Goal: Information Seeking & Learning: Learn about a topic

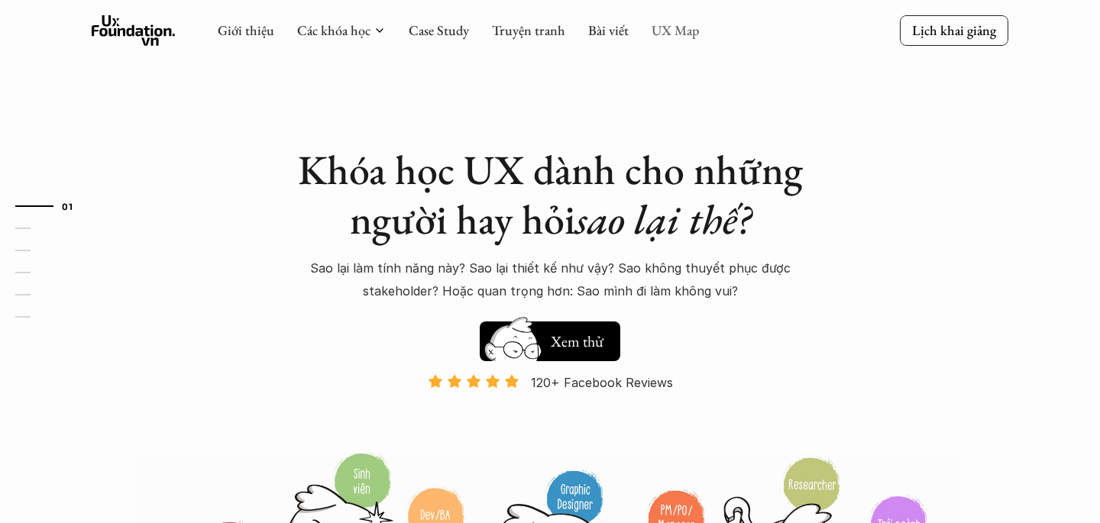
click at [662, 34] on link "UX Map" at bounding box center [676, 30] width 48 height 18
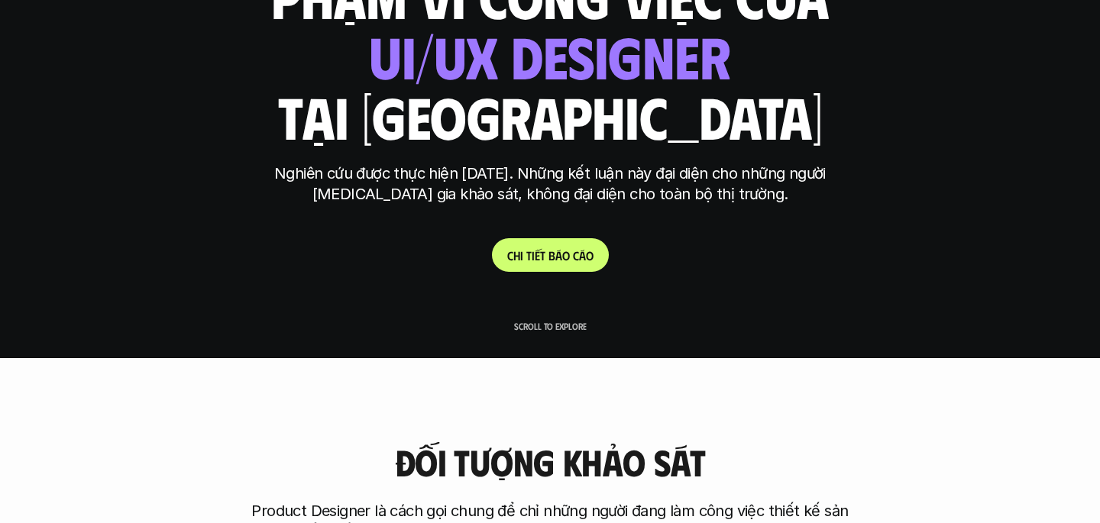
scroll to position [163, 0]
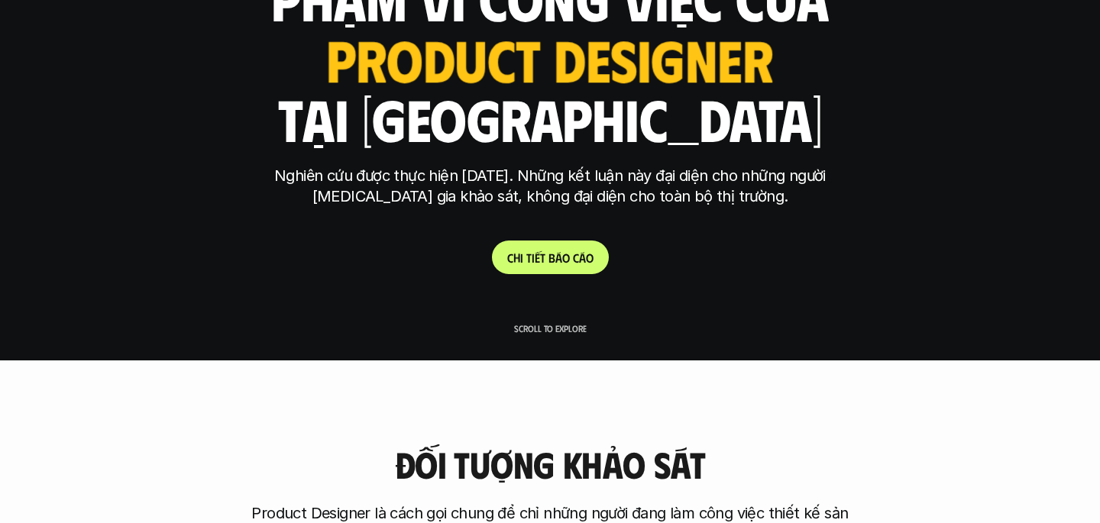
click at [558, 246] on link "C h i t i ế t b á o c á o" at bounding box center [550, 258] width 117 height 34
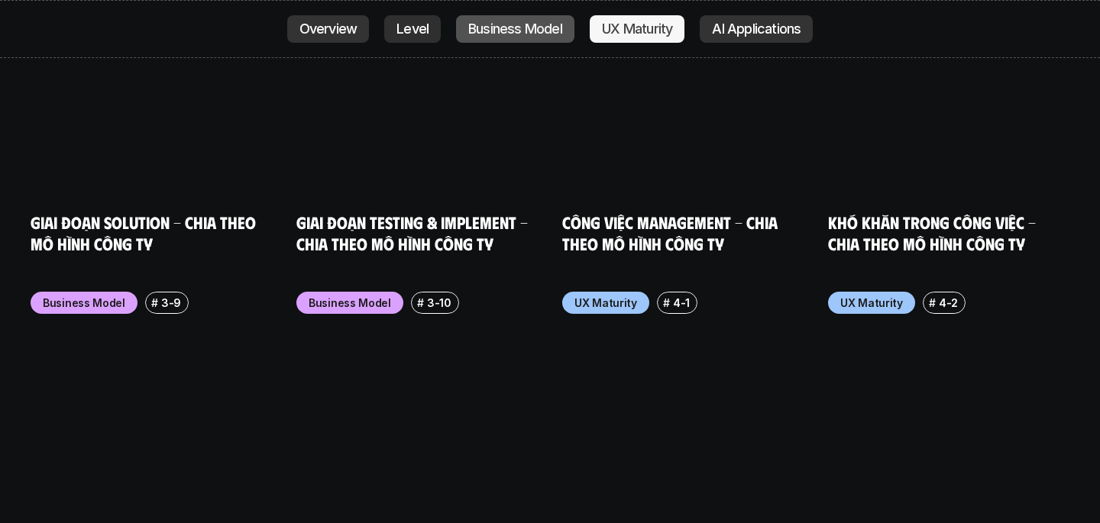
scroll to position [6759, 0]
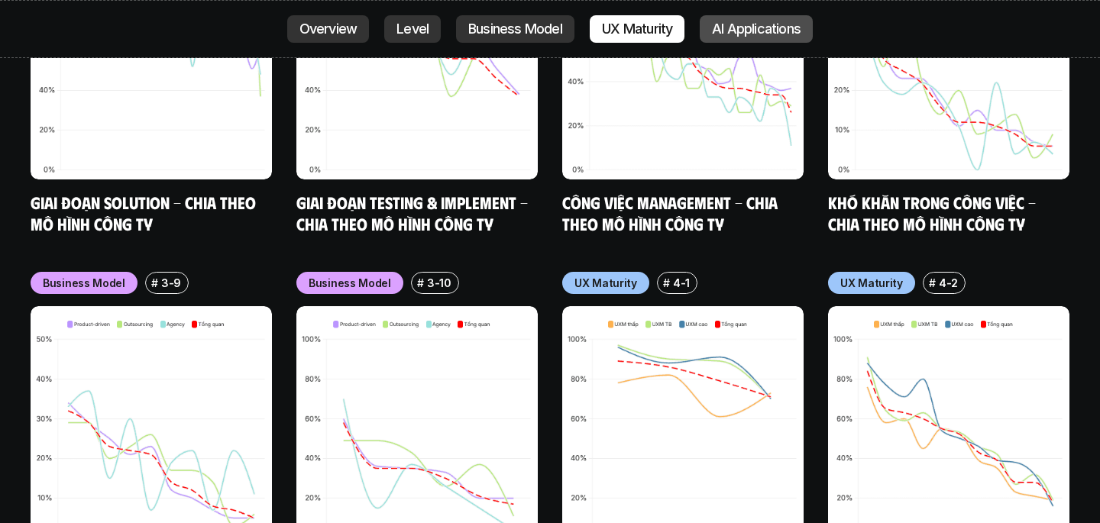
click at [750, 31] on p "AI Applications" at bounding box center [756, 28] width 89 height 15
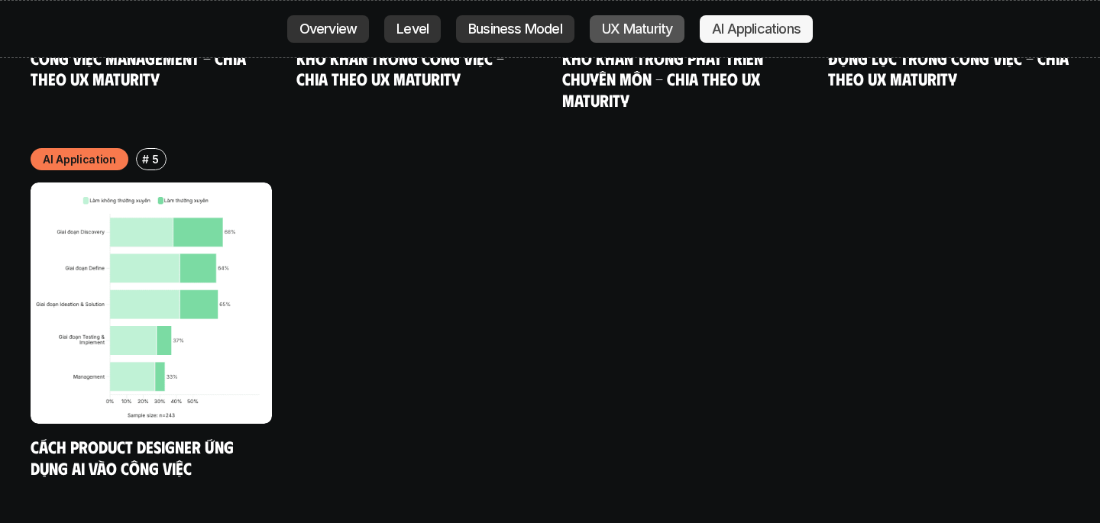
scroll to position [8036, 0]
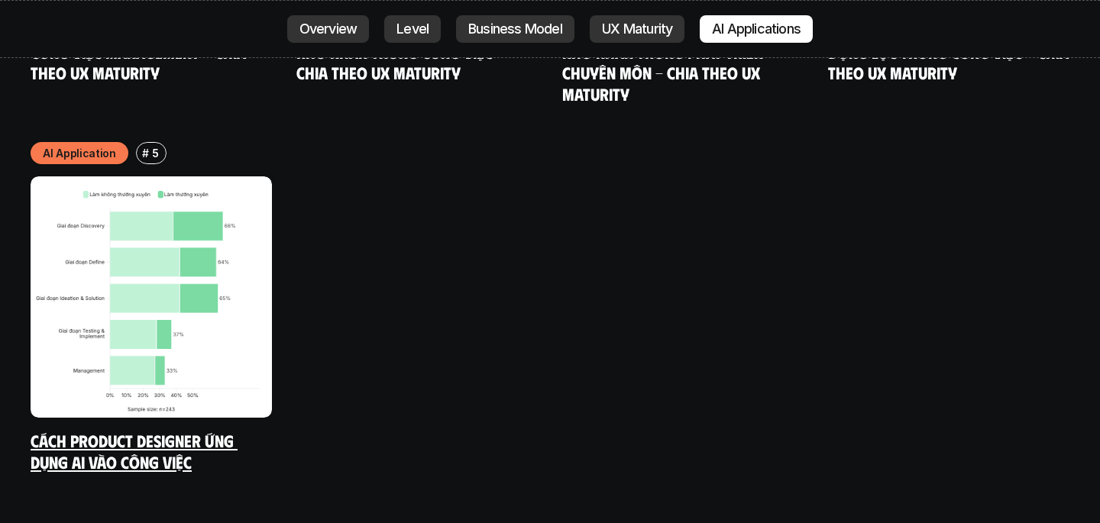
click at [215, 305] on img at bounding box center [151, 296] width 241 height 241
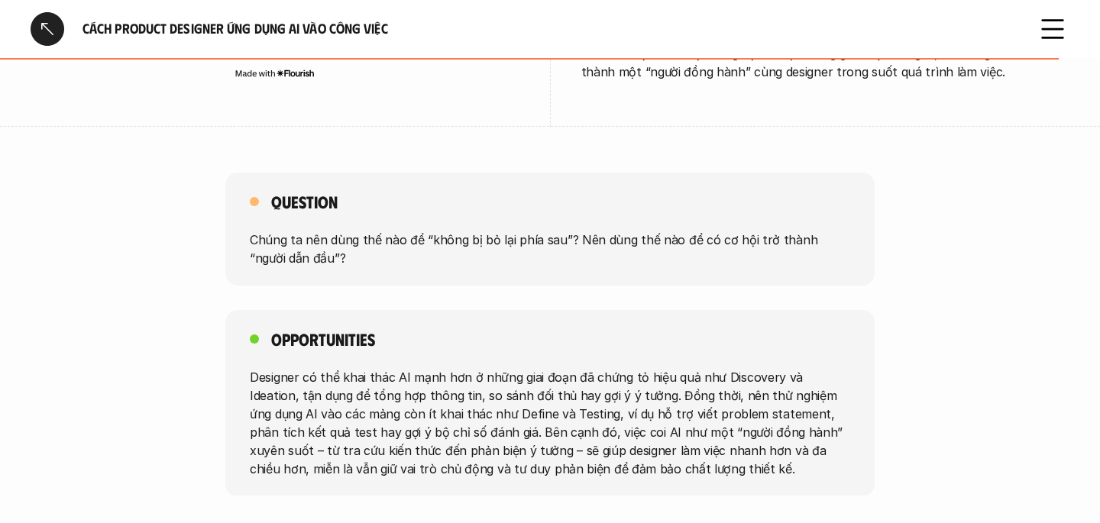
scroll to position [3276, 0]
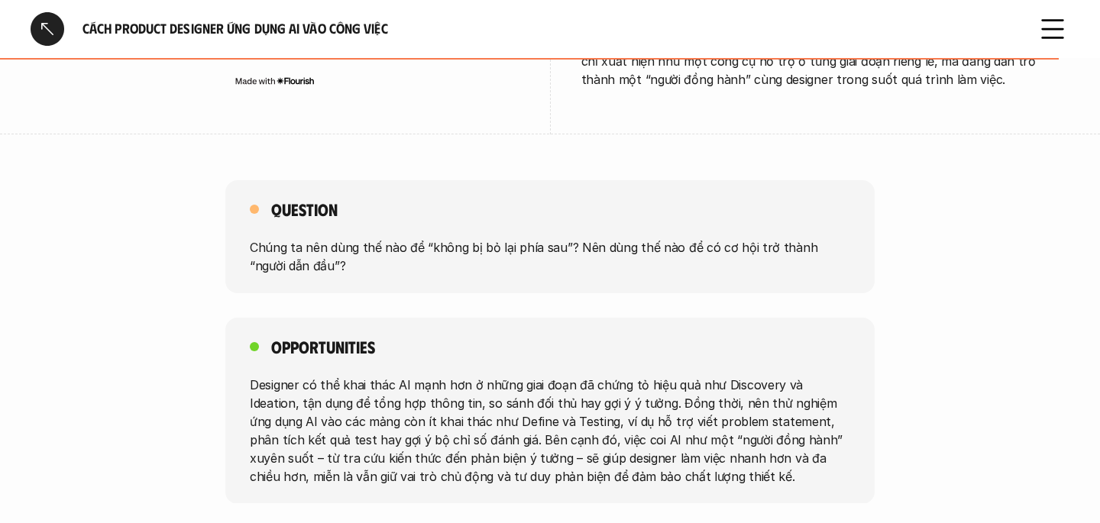
click at [43, 32] on div at bounding box center [48, 29] width 34 height 34
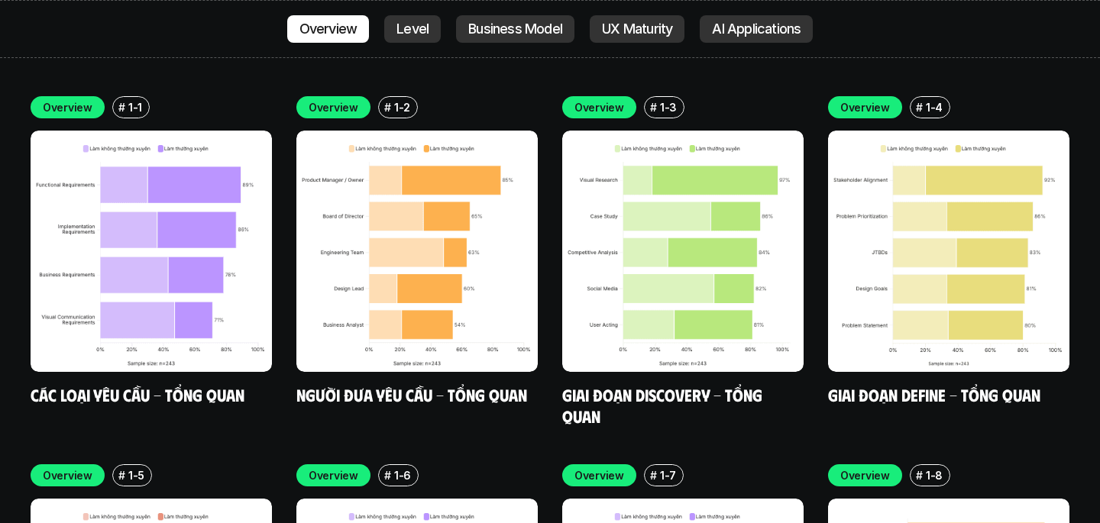
scroll to position [4312, 0]
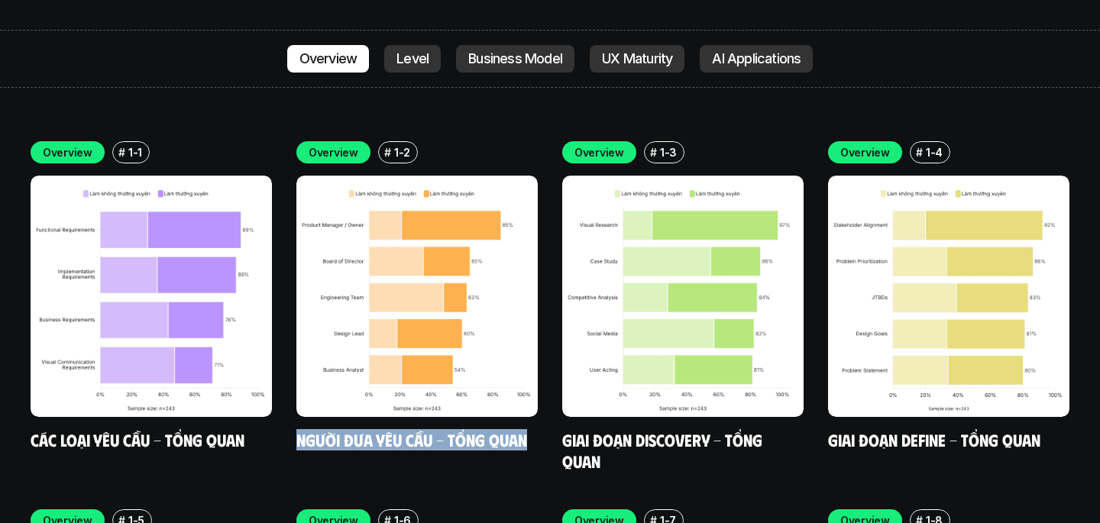
click at [755, 423] on div "Overview # 1-1 Các loại yêu cầu - Tổng quan Overview # 1-2 Người đưa yêu cầu - …" at bounding box center [550, 490] width 1039 height 698
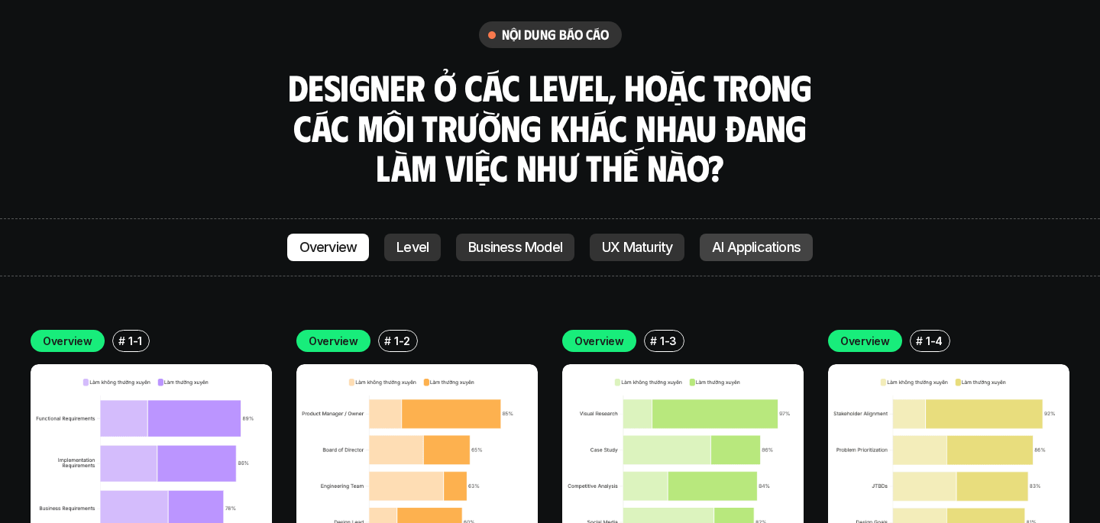
scroll to position [4118, 0]
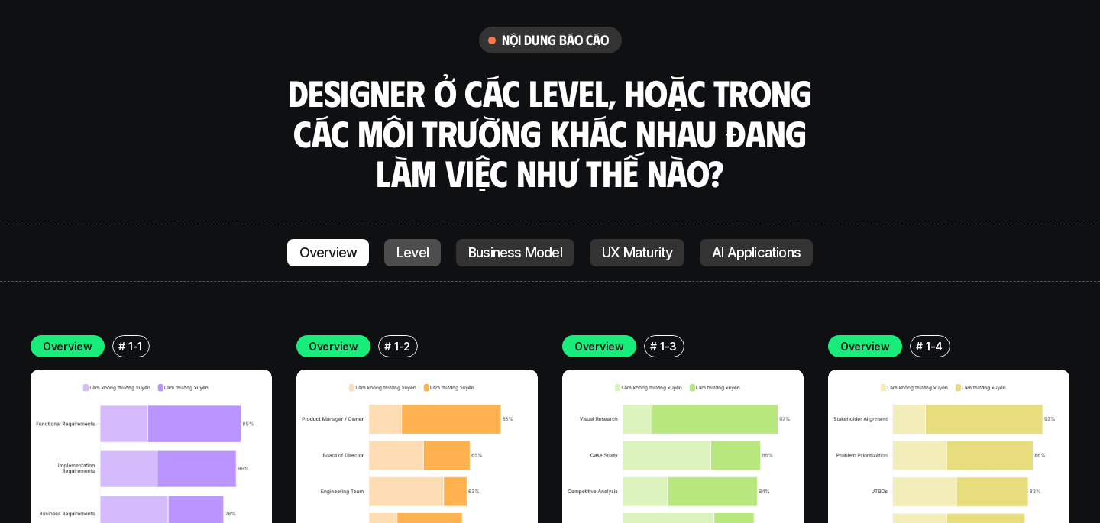
click at [422, 239] on link "Level" at bounding box center [412, 253] width 57 height 28
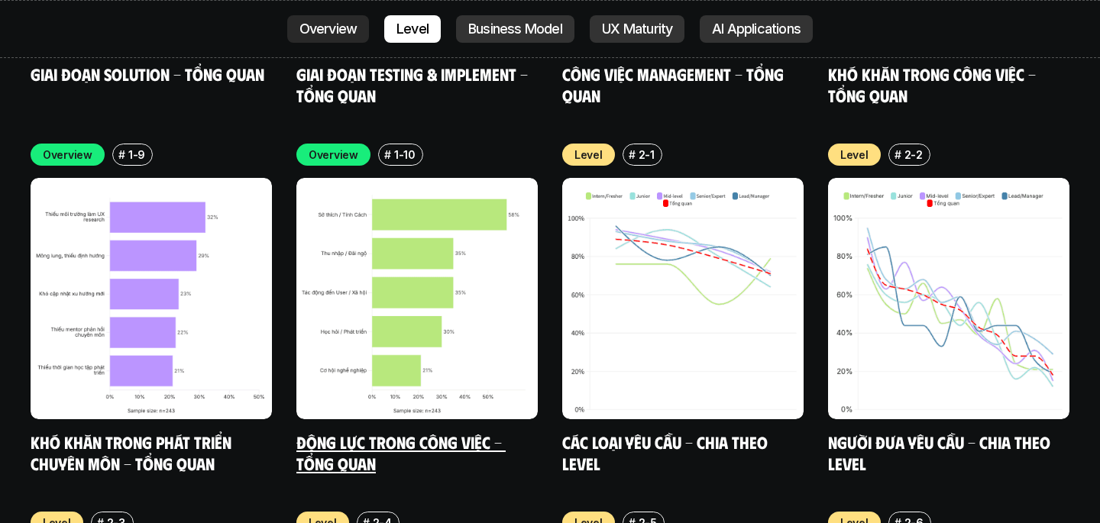
scroll to position [5048, 0]
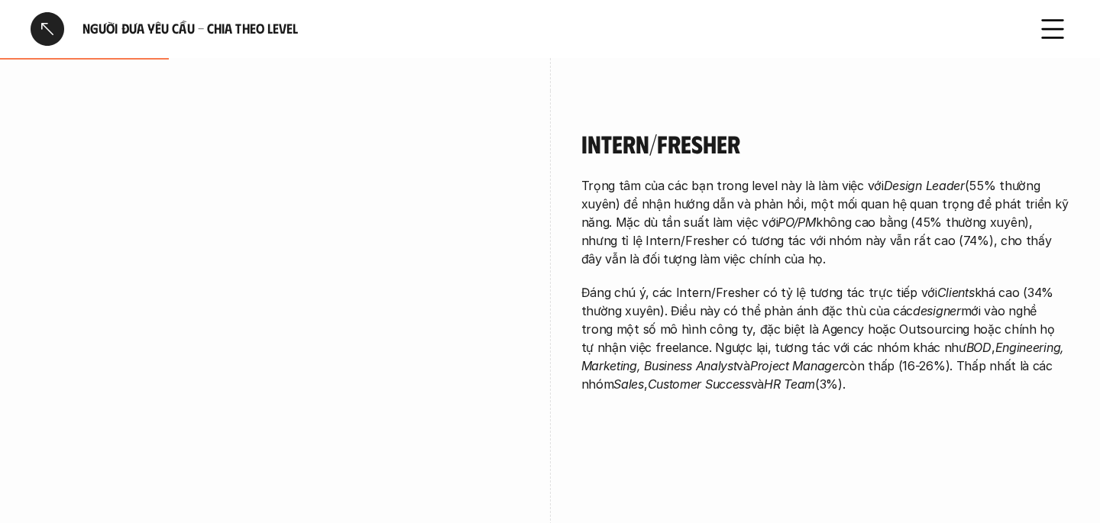
scroll to position [417, 0]
